Goal: Task Accomplishment & Management: Manage account settings

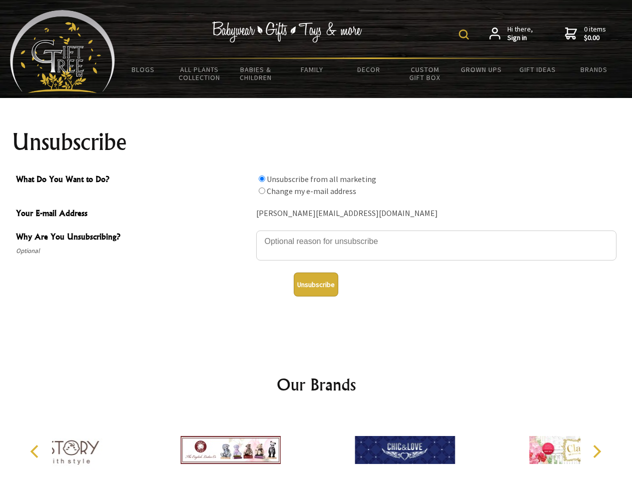
click at [465, 35] on img at bounding box center [464, 35] width 10 height 10
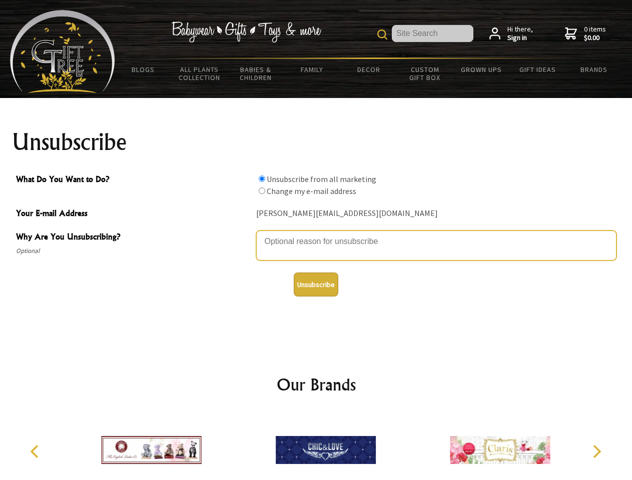
click at [316, 234] on textarea "Why Are You Unsubscribing?" at bounding box center [436, 246] width 360 height 30
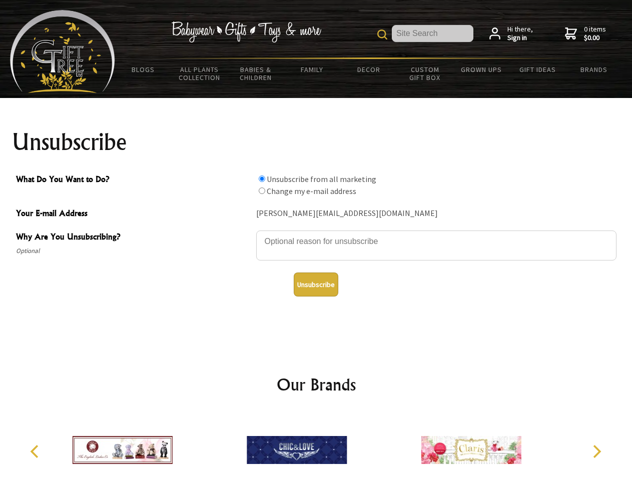
click at [262, 179] on input "What Do You Want to Do?" at bounding box center [262, 179] width 7 height 7
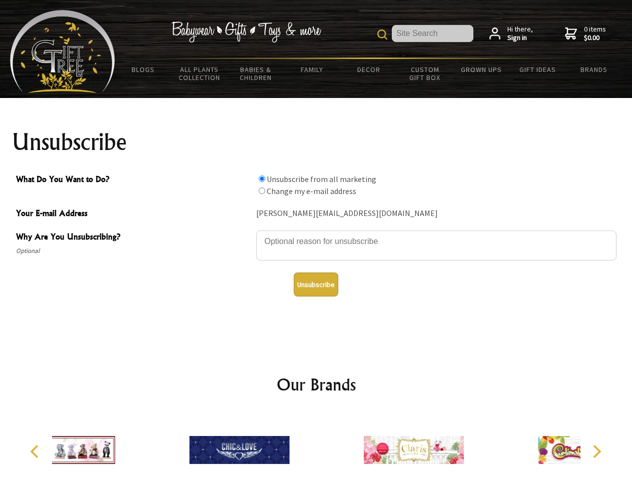
click at [262, 191] on input "What Do You Want to Do?" at bounding box center [262, 191] width 7 height 7
radio input "true"
click at [316, 285] on button "Unsubscribe" at bounding box center [316, 285] width 45 height 24
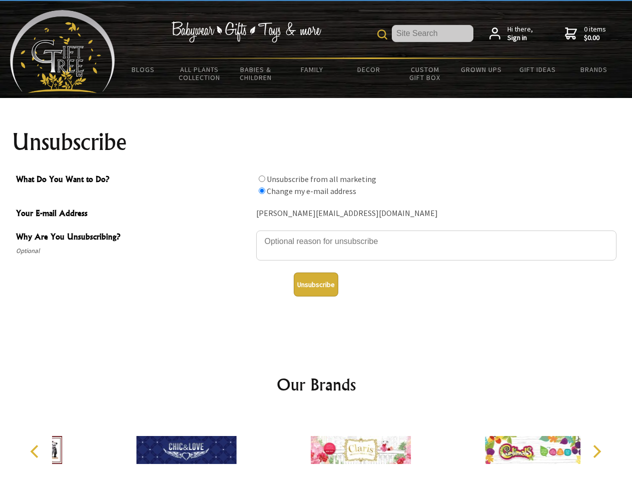
click at [316, 446] on img at bounding box center [361, 450] width 100 height 75
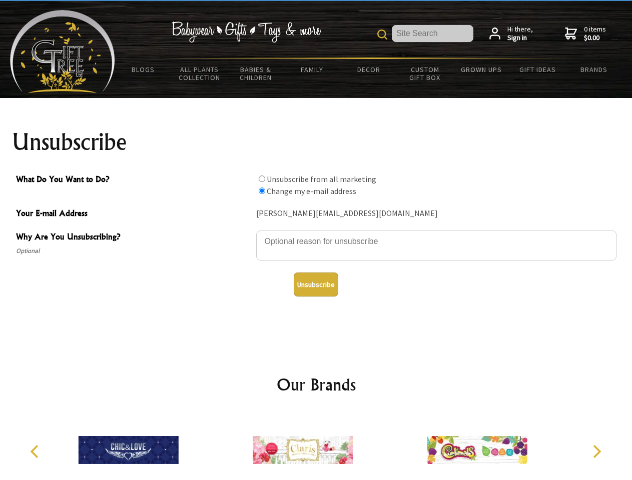
click at [36, 452] on icon "Previous" at bounding box center [35, 451] width 13 height 13
click at [596, 452] on icon "Next" at bounding box center [595, 451] width 13 height 13
